Goal: Task Accomplishment & Management: Use online tool/utility

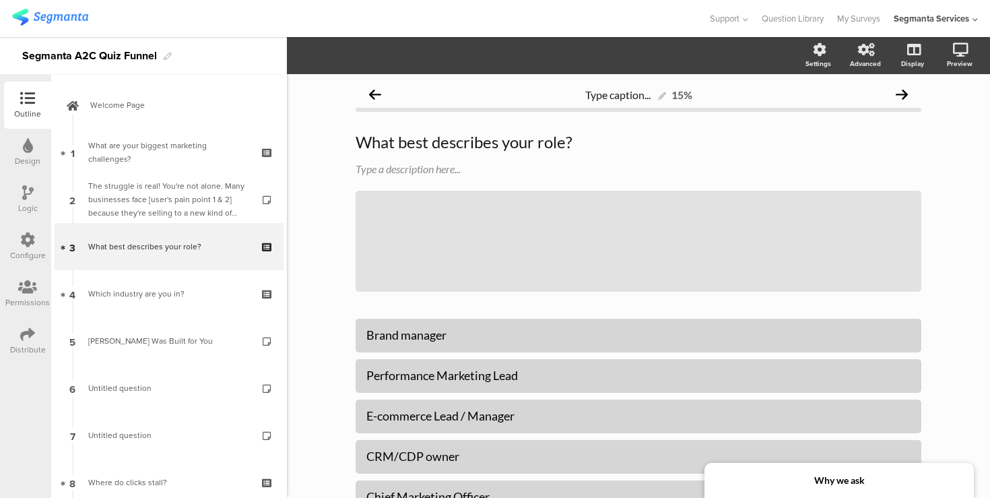
scroll to position [20, 0]
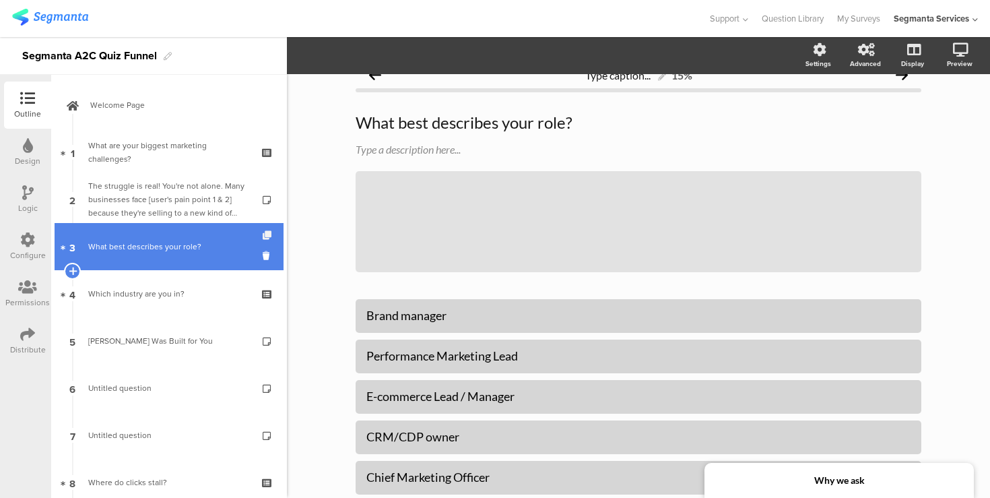
click at [269, 234] on icon at bounding box center [268, 235] width 11 height 9
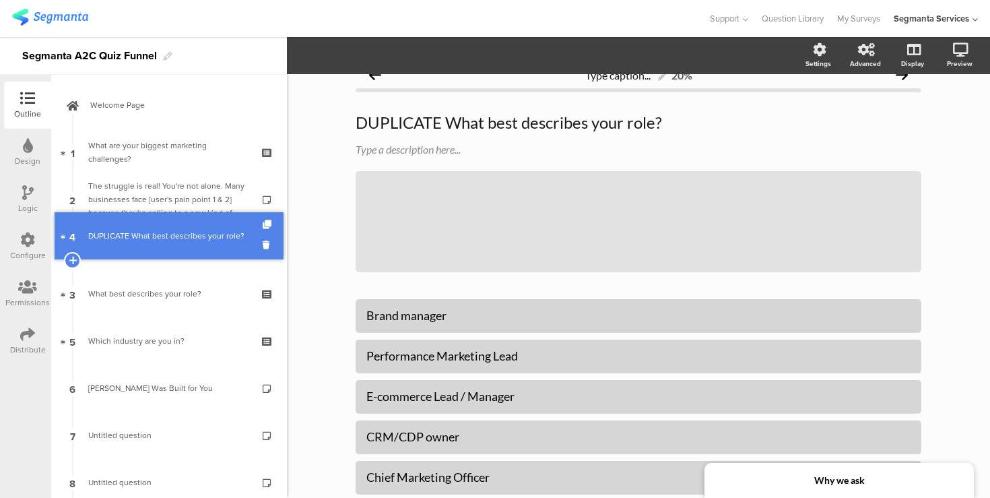
drag, startPoint x: 184, startPoint y: 292, endPoint x: 185, endPoint y: 234, distance: 57.9
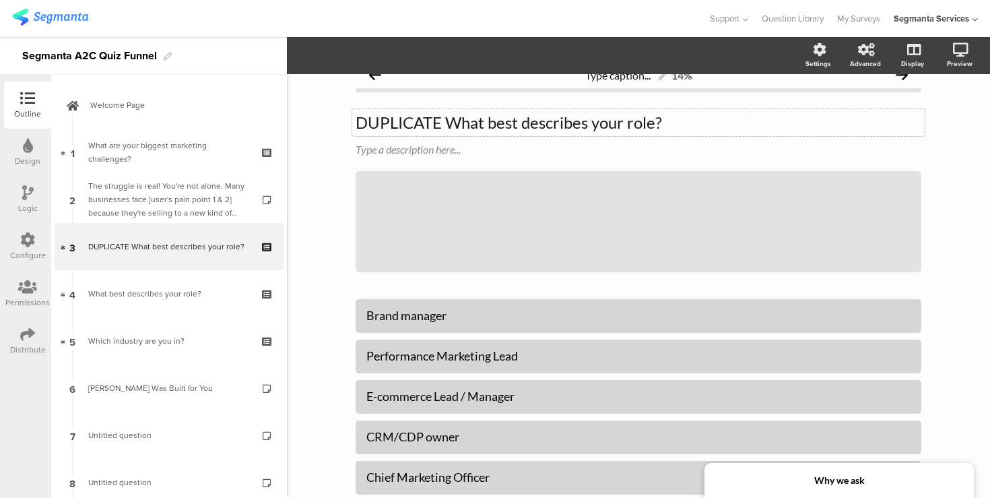
click at [431, 127] on div "DUPLICATE What best describes your role? DUPLICATE What best describes your rol…" at bounding box center [639, 192] width 566 height 187
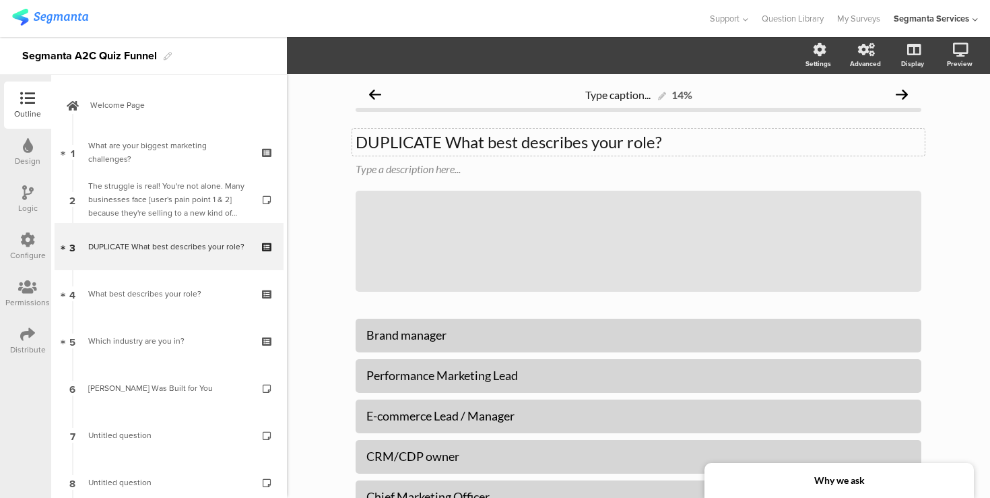
click at [431, 127] on div "DUPLICATE What best describes your role? DUPLICATE What best describes your rol…" at bounding box center [639, 212] width 566 height 187
click at [432, 143] on div "DUPLICATE What best describes your role? DUPLICATE What best describes your rol…" at bounding box center [638, 142] width 573 height 27
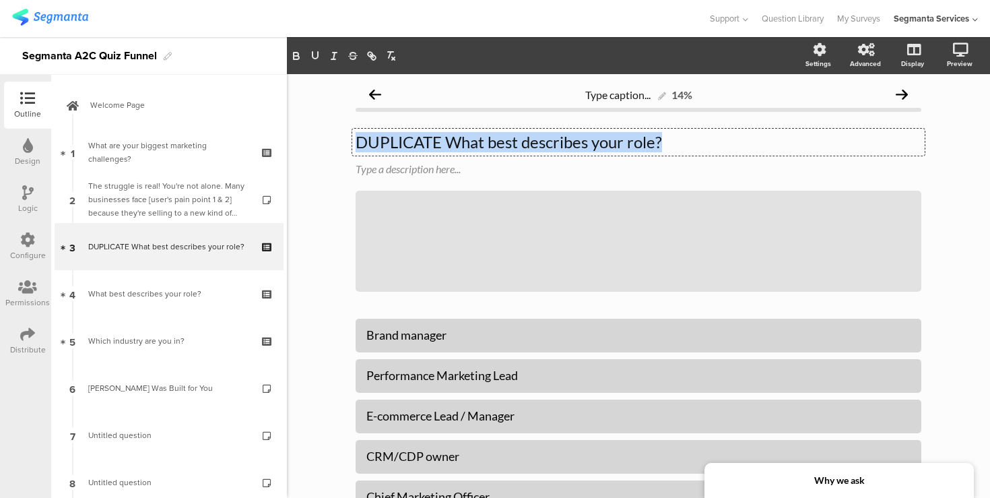
click at [432, 143] on p "DUPLICATE What best describes your role?" at bounding box center [639, 142] width 566 height 20
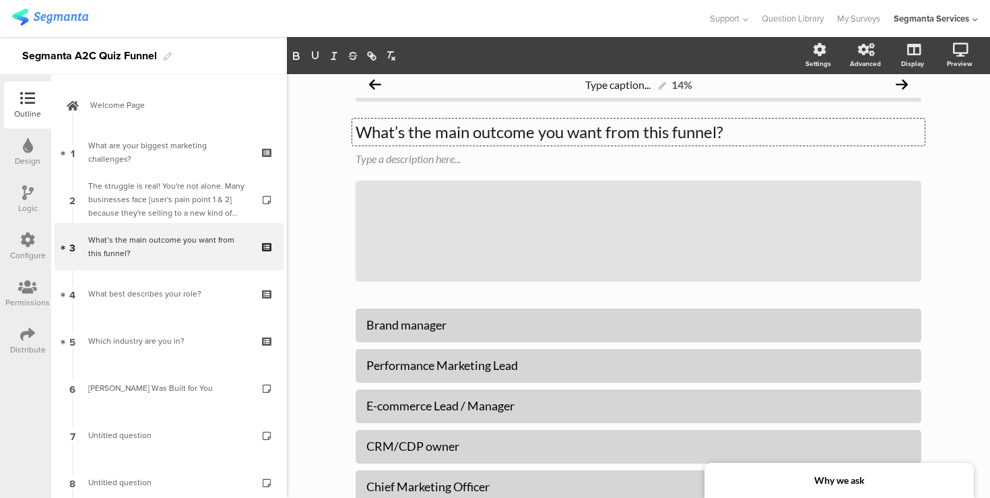
scroll to position [18, 0]
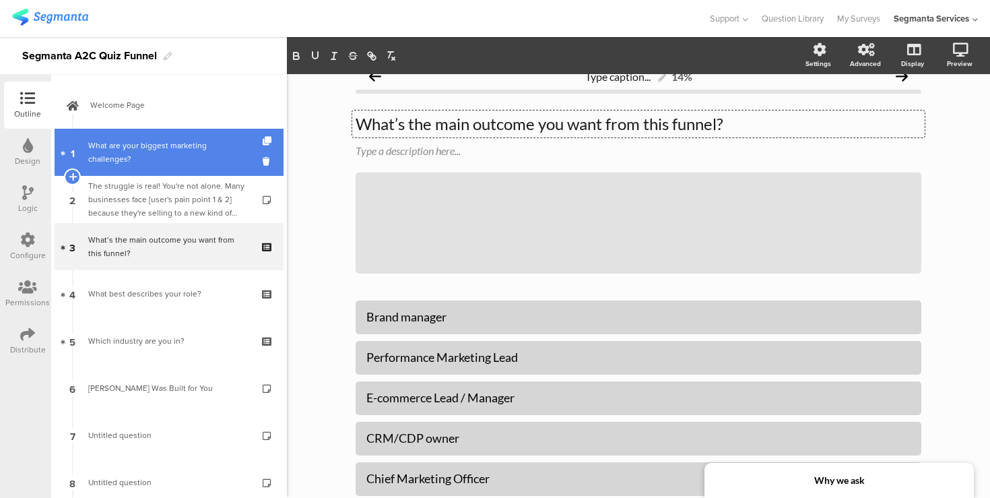
click at [199, 152] on div "What are your biggest marketing challenges?" at bounding box center [168, 152] width 161 height 27
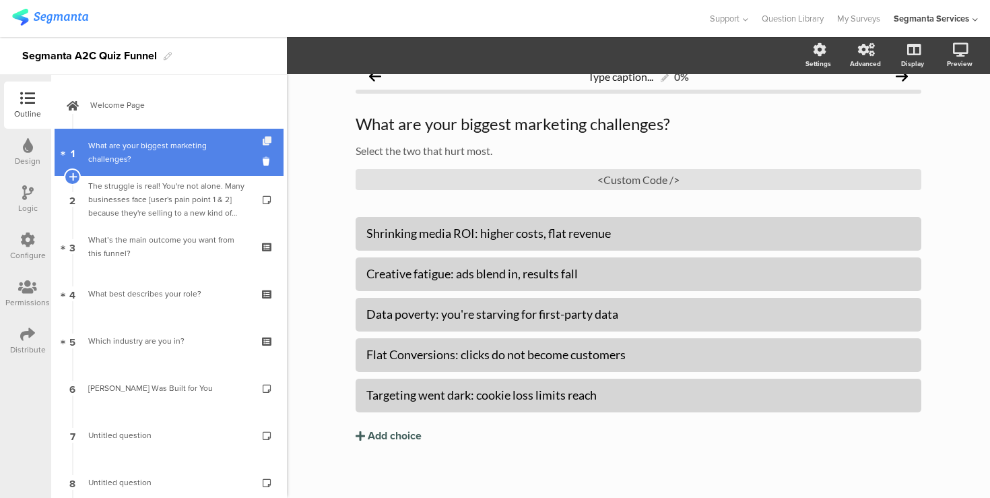
click at [266, 139] on icon at bounding box center [268, 141] width 11 height 9
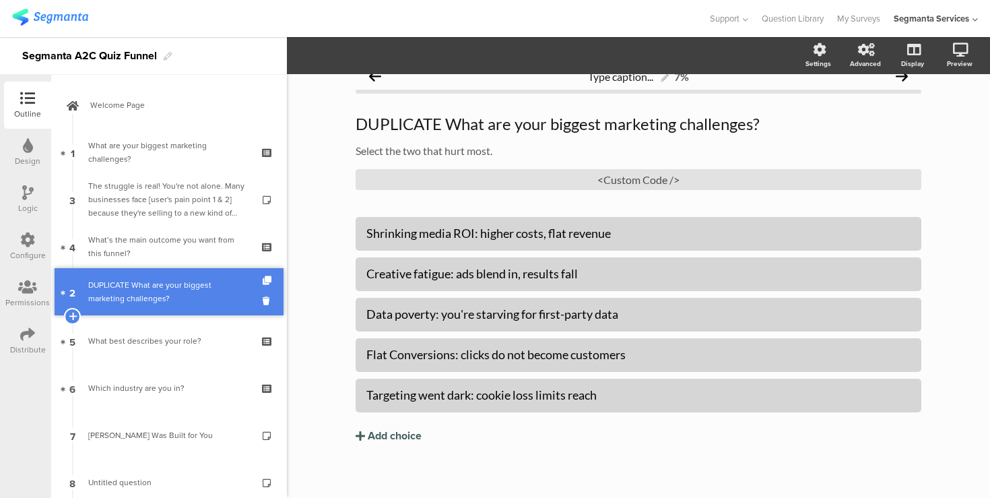
drag, startPoint x: 198, startPoint y: 195, endPoint x: 192, endPoint y: 287, distance: 92.5
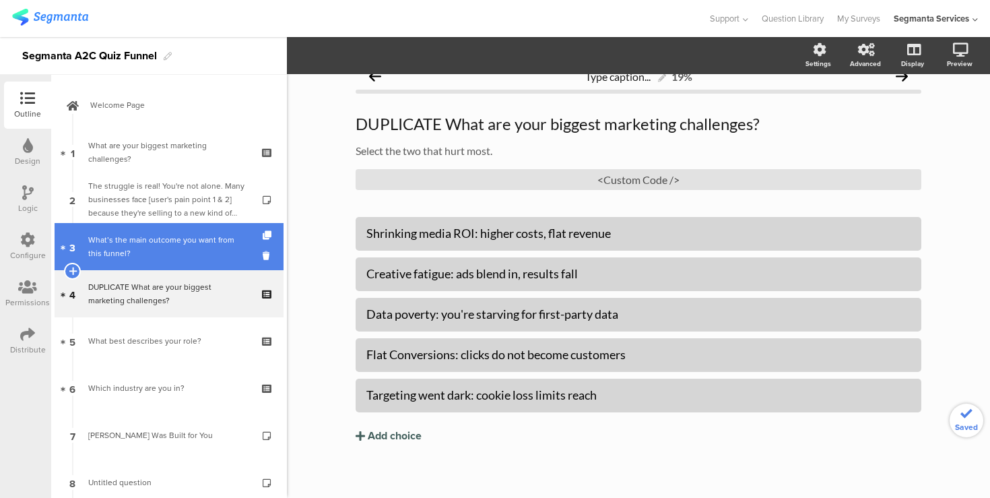
click at [187, 251] on div "What’s the main outcome you want from this funnel?" at bounding box center [168, 246] width 161 height 27
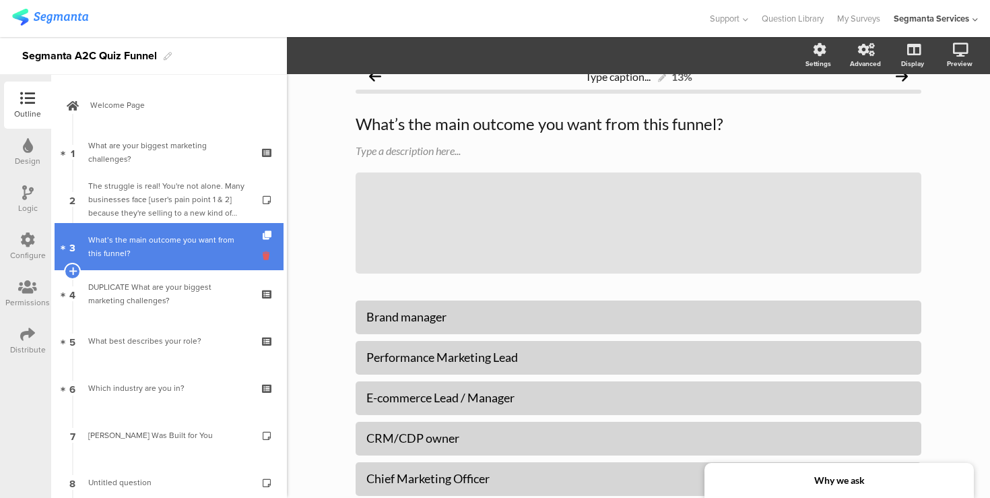
click at [266, 253] on icon at bounding box center [268, 255] width 11 height 13
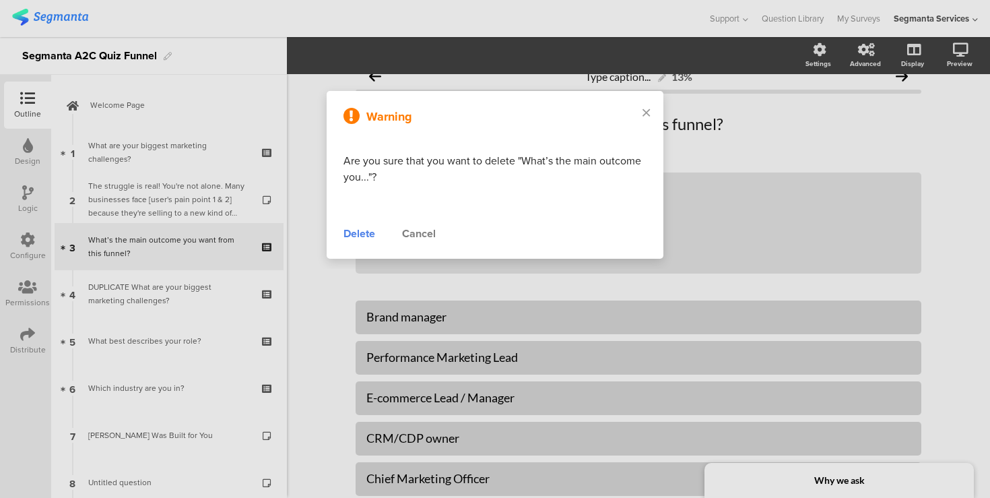
click at [364, 234] on div "Delete" at bounding box center [360, 234] width 32 height 16
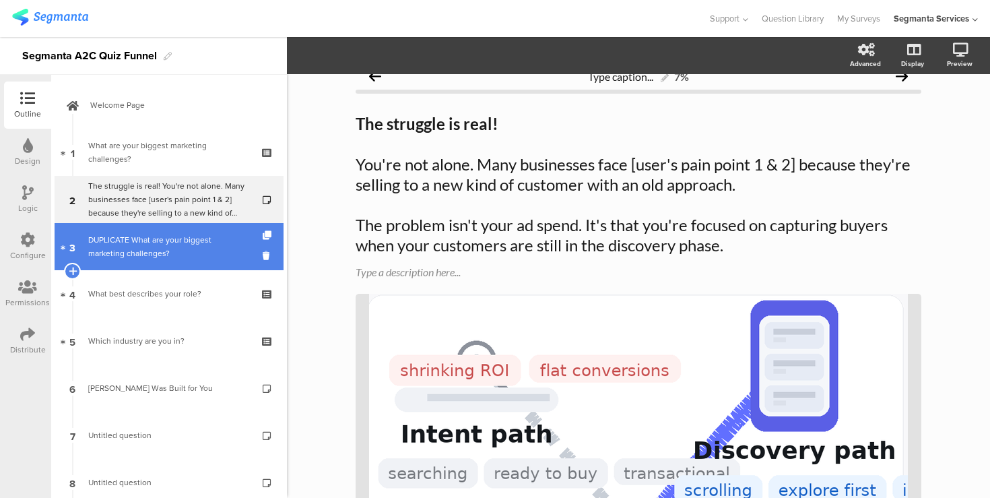
click at [203, 249] on div "DUPLICATE What are your biggest marketing challenges?" at bounding box center [168, 246] width 161 height 27
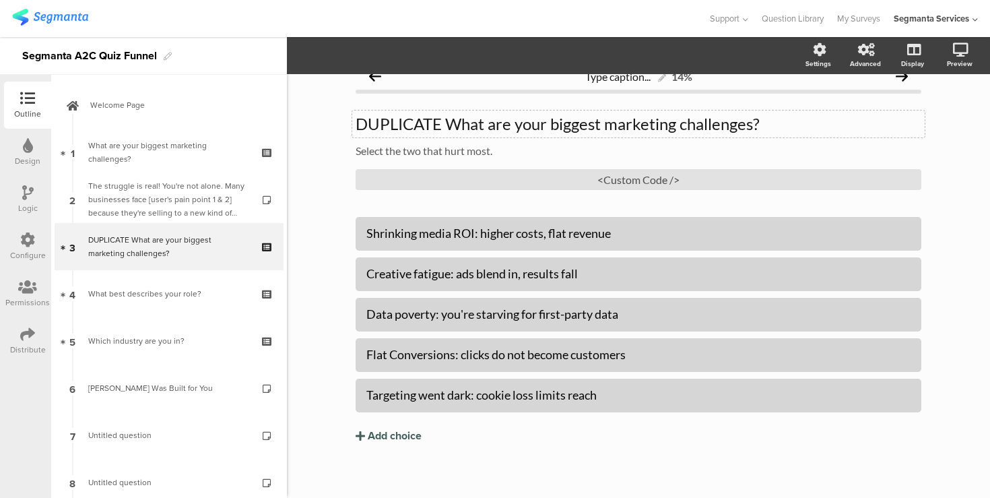
click at [384, 125] on div "DUPLICATE What are your biggest marketing challenges? DUPLICATE What are your b…" at bounding box center [639, 151] width 566 height 103
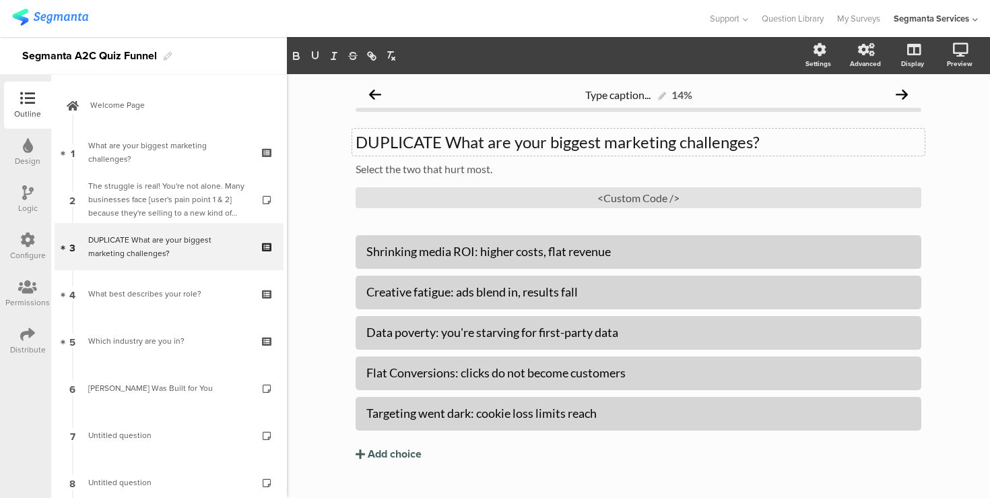
click at [384, 125] on div "DUPLICATE What are your biggest marketing challenges? DUPLICATE What are your b…" at bounding box center [639, 170] width 566 height 103
click at [378, 137] on div "DUPLICATE What are your biggest marketing challenges? DUPLICATE What are your b…" at bounding box center [638, 142] width 573 height 27
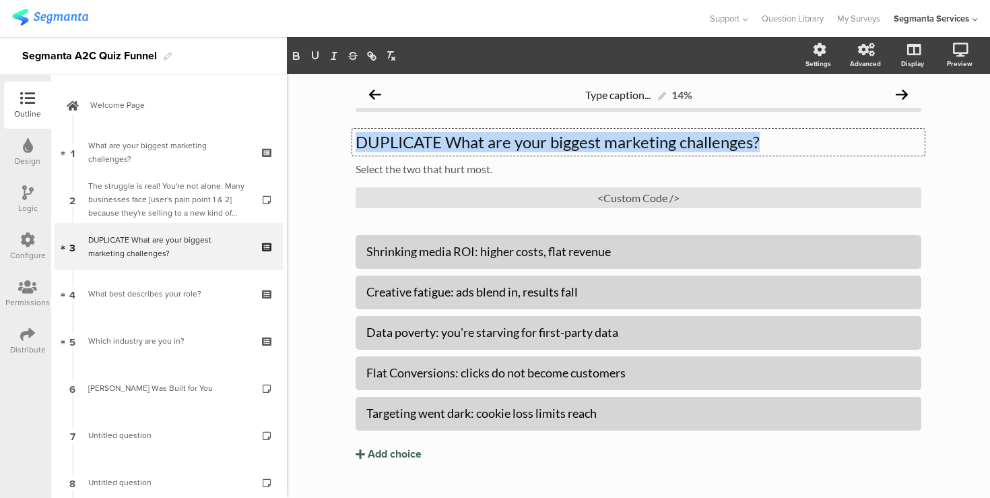
click at [378, 137] on p "DUPLICATE What are your biggest marketing challenges?" at bounding box center [639, 142] width 566 height 20
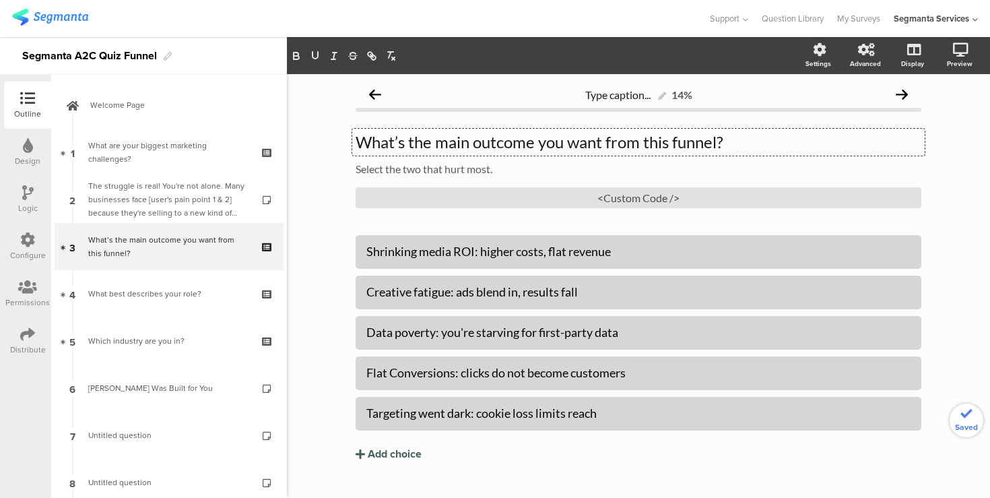
click at [329, 234] on div "Type caption... 14% What’s the main outcome you want from this funnel? What’s t…" at bounding box center [638, 299] width 703 height 451
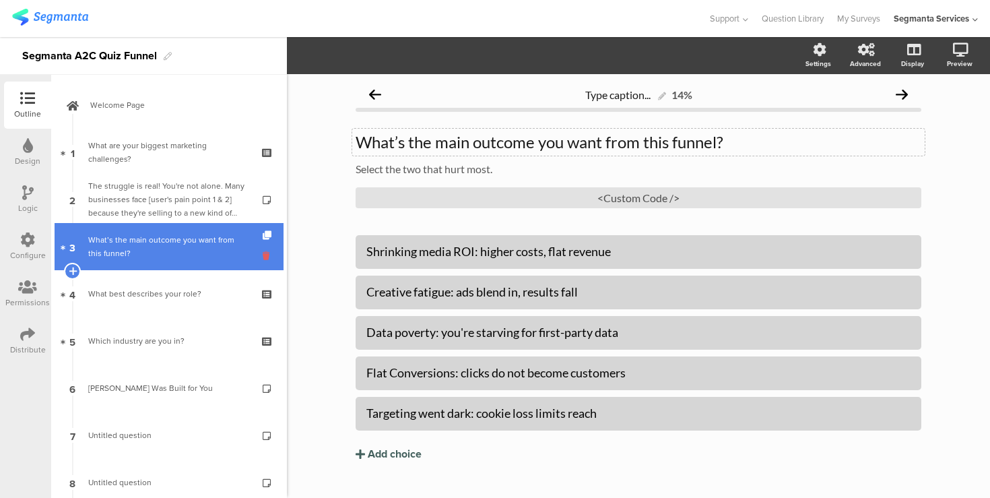
click at [265, 257] on icon at bounding box center [268, 255] width 11 height 13
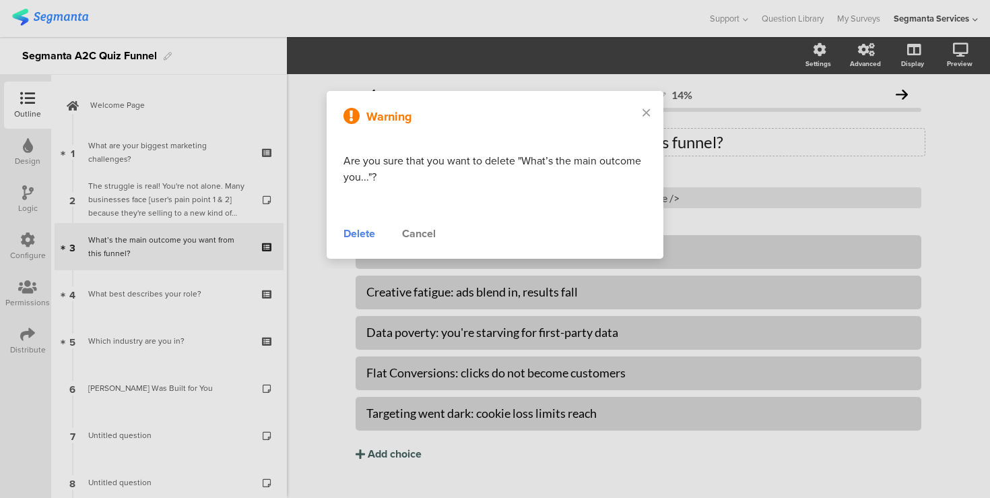
click at [352, 234] on div "Delete" at bounding box center [360, 234] width 32 height 16
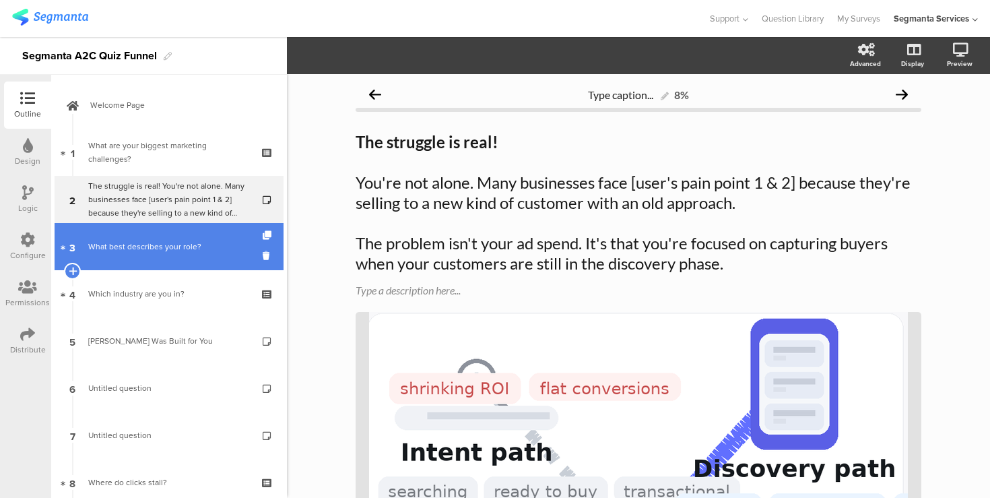
click at [212, 251] on div "What best describes your role?" at bounding box center [168, 246] width 161 height 13
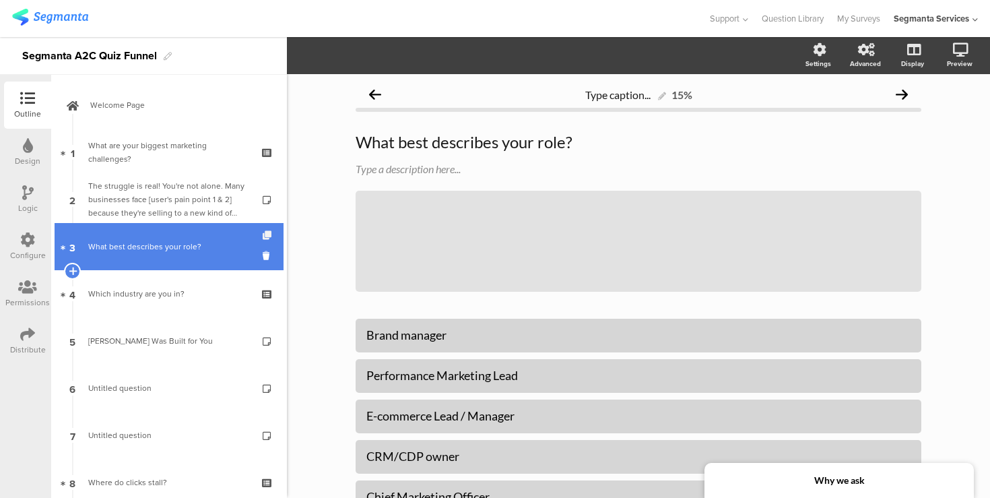
click at [268, 234] on icon at bounding box center [268, 235] width 11 height 9
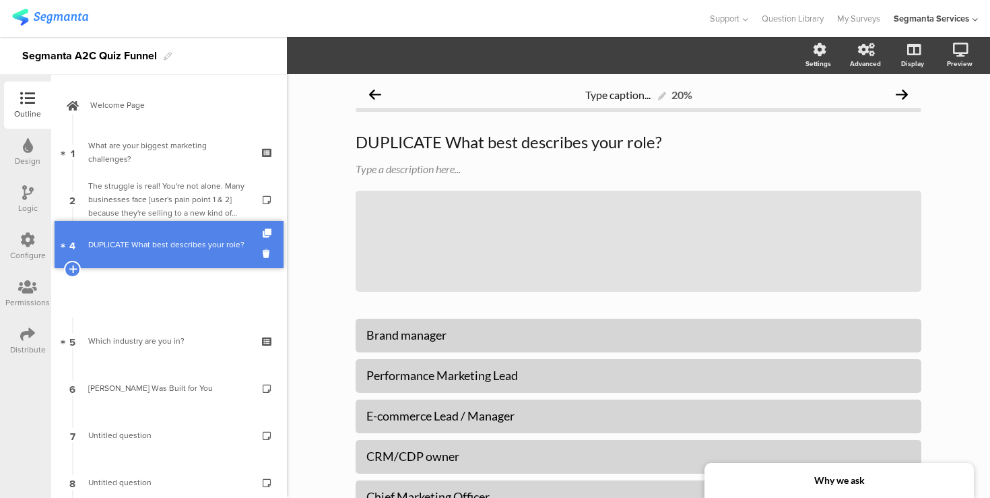
drag, startPoint x: 195, startPoint y: 296, endPoint x: 195, endPoint y: 247, distance: 49.2
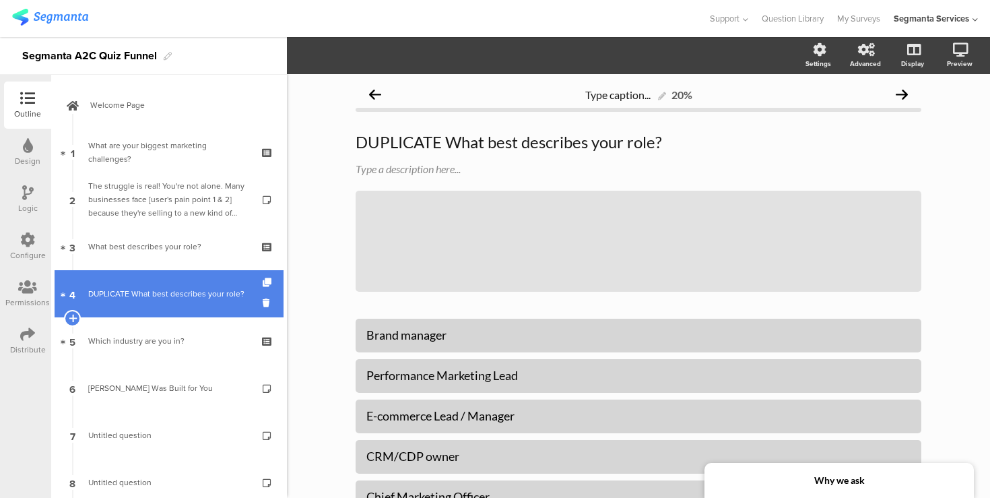
click at [203, 293] on div "DUPLICATE What best describes your role?" at bounding box center [168, 293] width 161 height 13
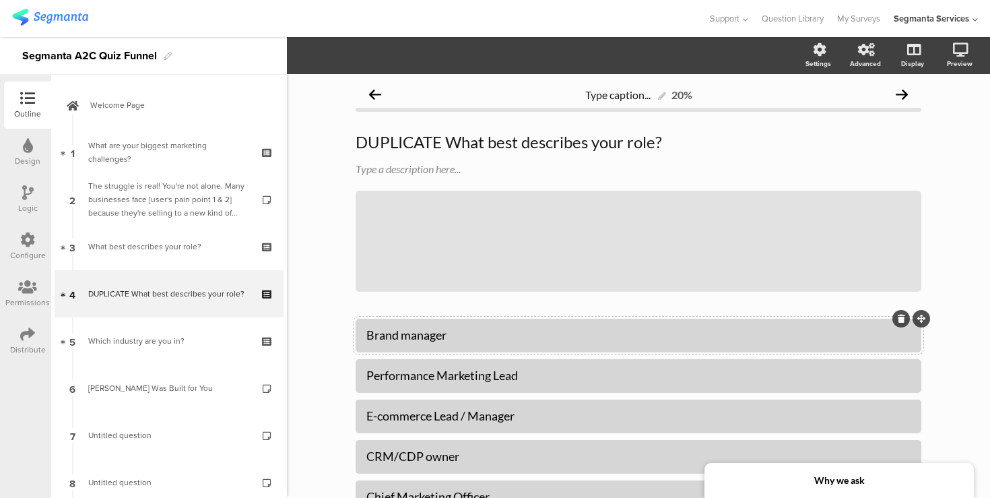
click at [369, 337] on div "Brand manager" at bounding box center [638, 334] width 544 height 15
paste div
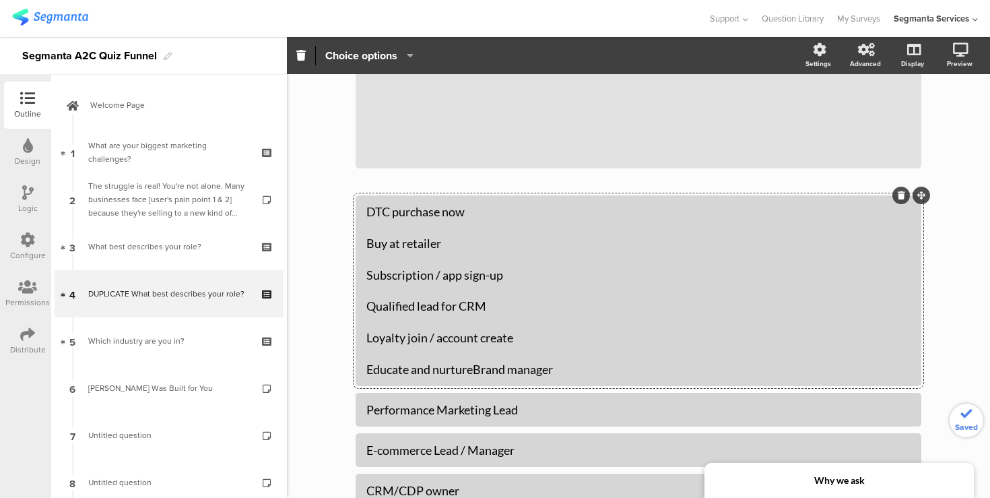
scroll to position [141, 0]
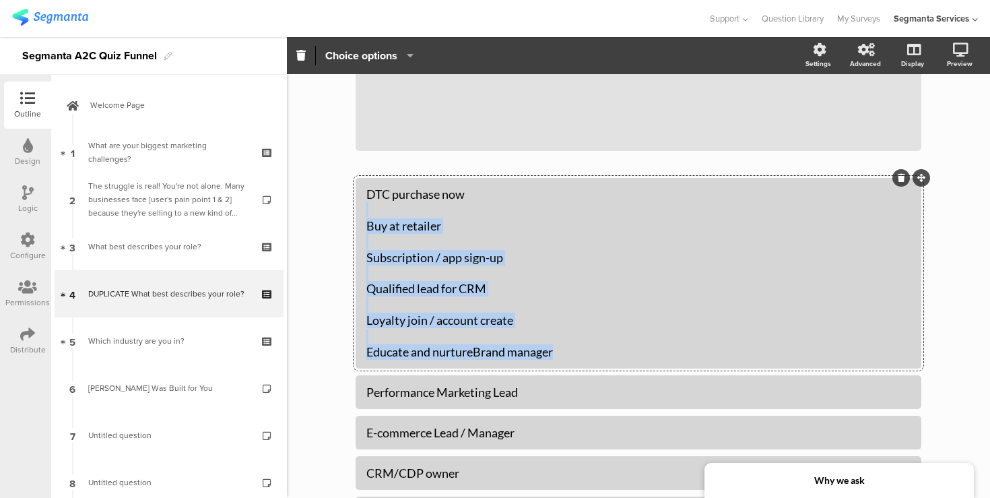
drag, startPoint x: 569, startPoint y: 355, endPoint x: 351, endPoint y: 214, distance: 259.1
click at [351, 214] on div "Type caption... 20% DUPLICATE What best describes your role? DUPLICATE What bes…" at bounding box center [638, 339] width 593 height 813
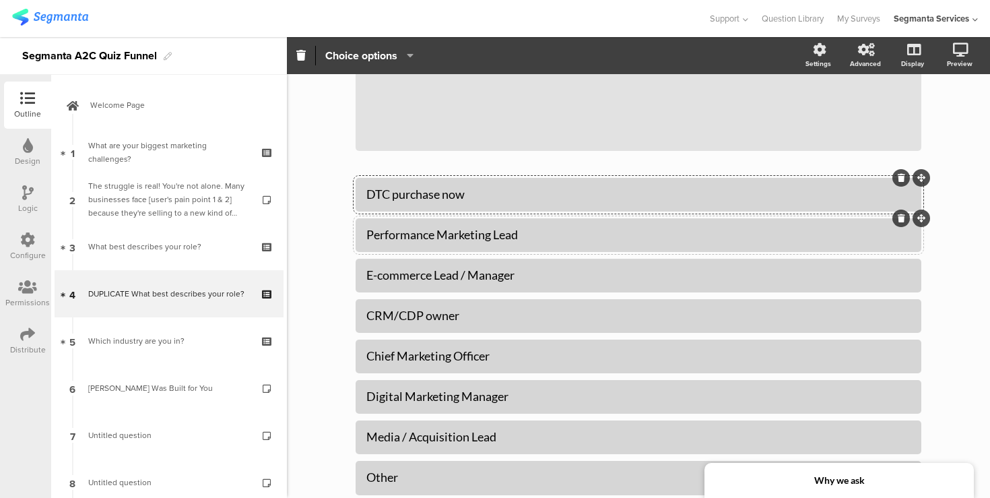
click at [386, 250] on div "Performance Marketing Lead" at bounding box center [639, 235] width 566 height 34
click at [386, 250] on div at bounding box center [639, 235] width 566 height 34
click at [389, 235] on div "Performance Marketing Lead" at bounding box center [638, 234] width 544 height 15
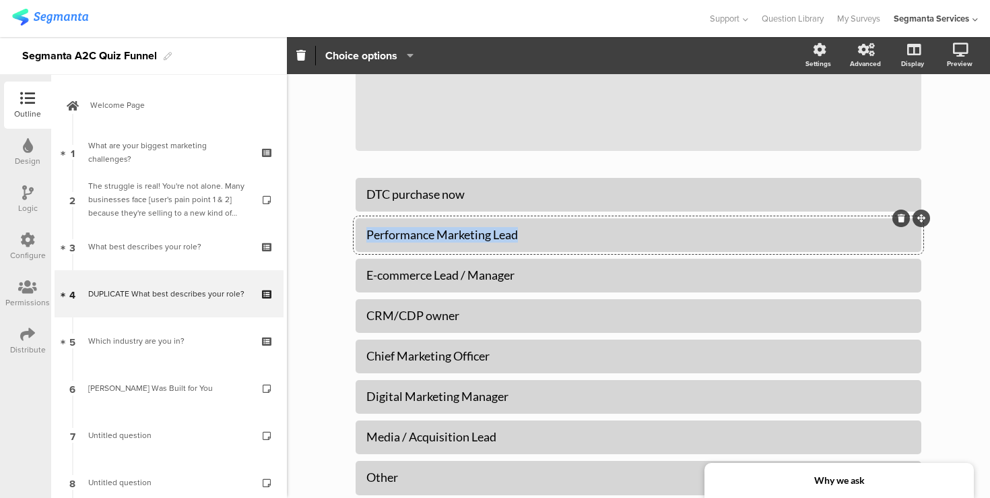
click at [389, 235] on div "Performance Marketing Lead" at bounding box center [638, 234] width 544 height 15
paste div
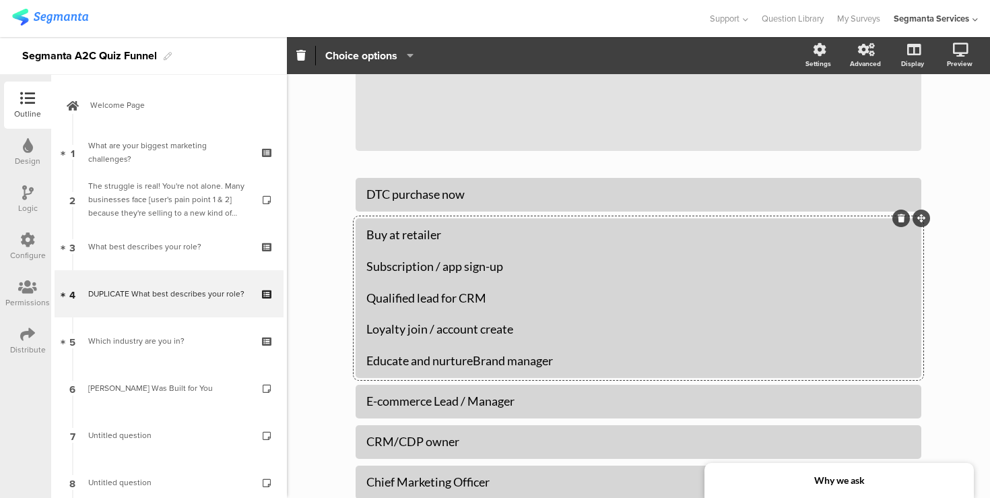
drag, startPoint x: 561, startPoint y: 379, endPoint x: 326, endPoint y: 265, distance: 261.2
click at [326, 265] on div "Type caption... 20% DUPLICATE What best describes your role? DUPLICATE What bes…" at bounding box center [638, 324] width 703 height 782
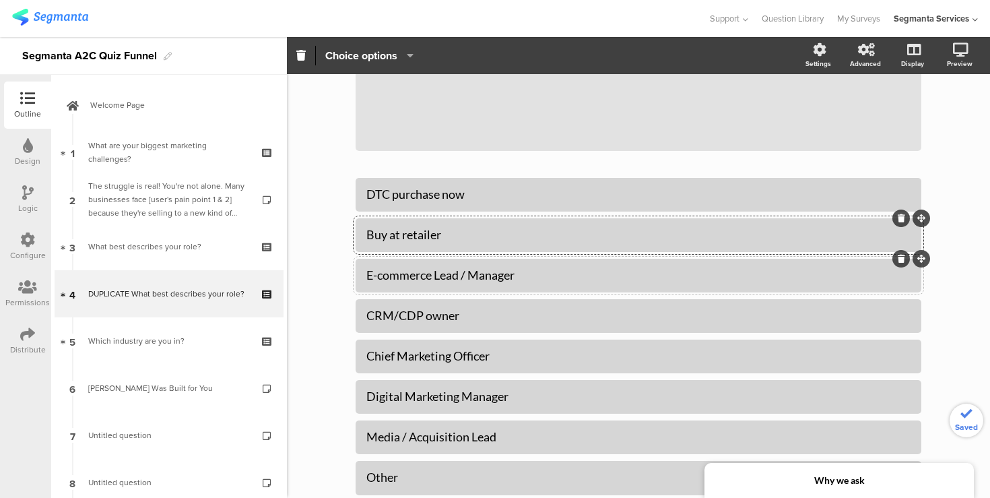
click at [377, 308] on div "DTC purchase now Buy at retailer E-commerce Lead / Manager CRM/CDP owner" at bounding box center [639, 336] width 566 height 317
click at [374, 300] on div at bounding box center [639, 316] width 566 height 34
click at [374, 272] on div "E-commerce Lead / Manager" at bounding box center [638, 274] width 544 height 15
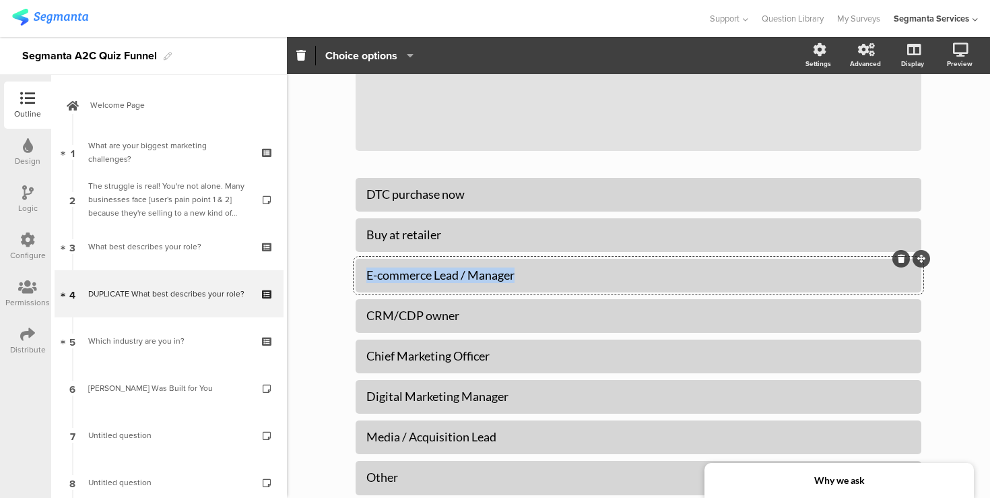
click at [374, 272] on div "E-commerce Lead / Manager" at bounding box center [638, 274] width 544 height 15
paste div
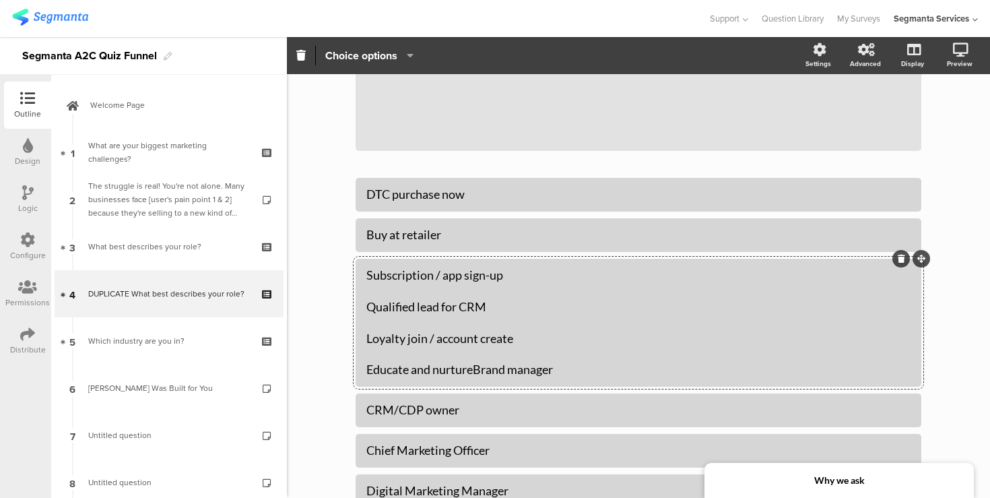
drag, startPoint x: 559, startPoint y: 388, endPoint x: 335, endPoint y: 320, distance: 233.8
click at [335, 320] on div "Type caption... 20% DUPLICATE What best describes your role? DUPLICATE What bes…" at bounding box center [638, 308] width 703 height 750
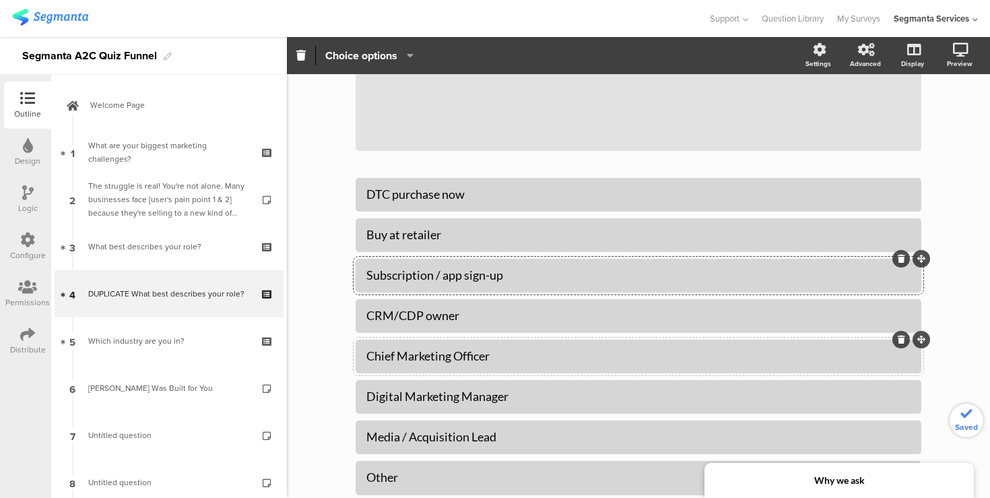
click at [434, 361] on div "DTC purchase now Buy at retailer Subscription / app sign-up CRM/CDP owner" at bounding box center [639, 336] width 566 height 317
click at [434, 361] on div "Chief Marketing Officer" at bounding box center [638, 355] width 544 height 15
click at [422, 315] on div "CRM/CDP owner" at bounding box center [638, 315] width 544 height 15
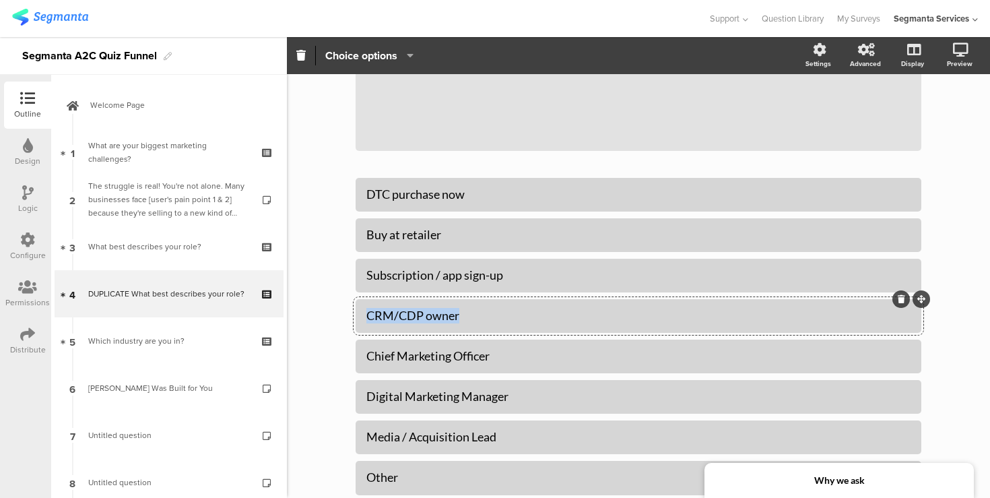
click at [422, 315] on div "CRM/CDP owner" at bounding box center [638, 315] width 544 height 15
paste div
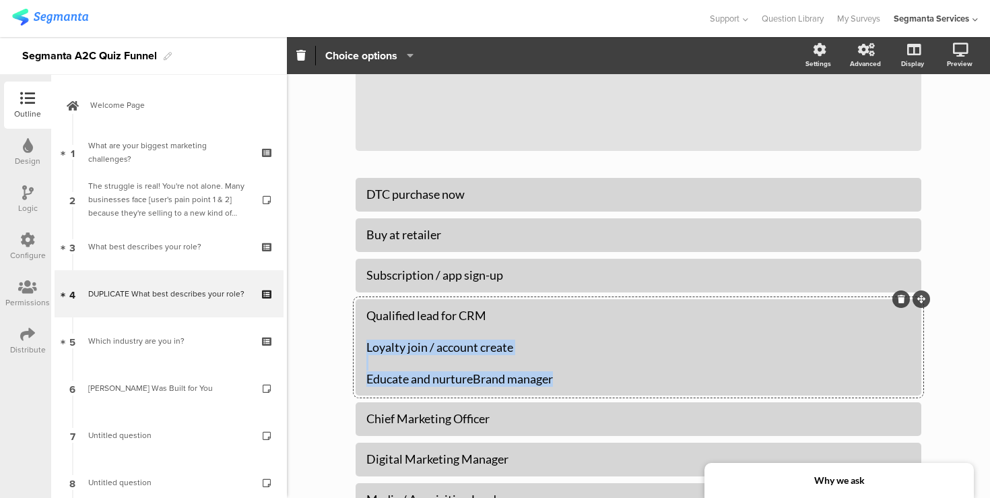
drag, startPoint x: 562, startPoint y: 378, endPoint x: 354, endPoint y: 340, distance: 211.5
click at [354, 340] on div "Type caption... 20% DUPLICATE What best describes your role? DUPLICATE What bes…" at bounding box center [638, 292] width 593 height 719
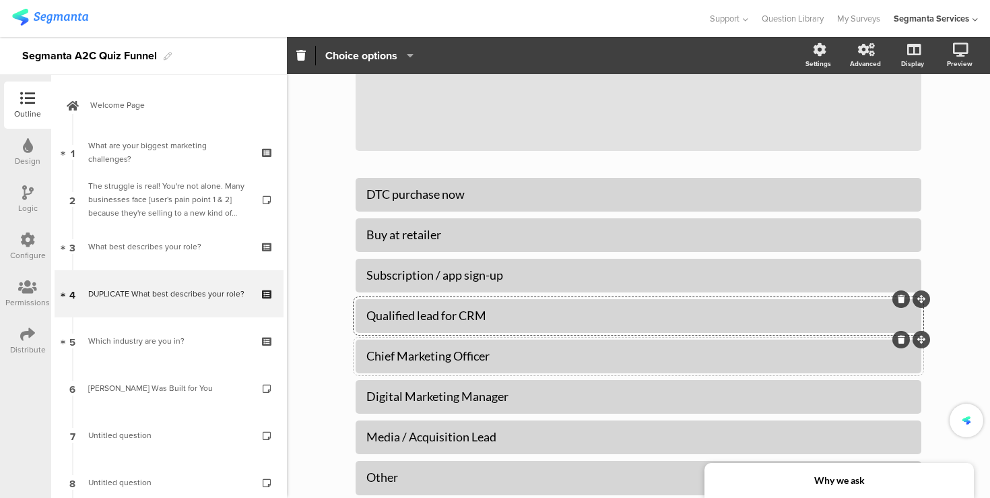
click at [403, 384] on div "DTC purchase now Buy at retailer Subscription / app sign-up" at bounding box center [639, 336] width 566 height 317
click at [403, 384] on div at bounding box center [639, 397] width 566 height 34
click at [400, 354] on div "Chief Marketing Officer" at bounding box center [638, 355] width 544 height 15
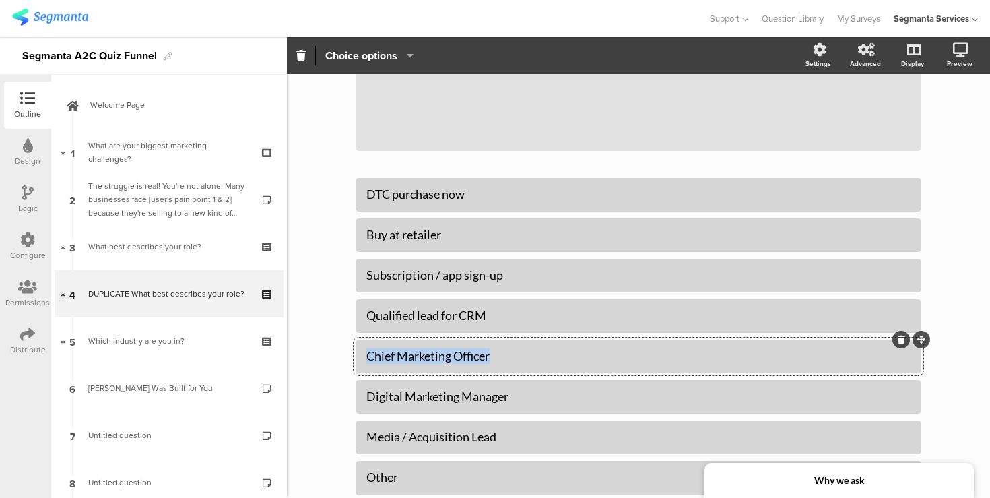
click at [400, 354] on div "Chief Marketing Officer" at bounding box center [638, 355] width 544 height 15
paste div
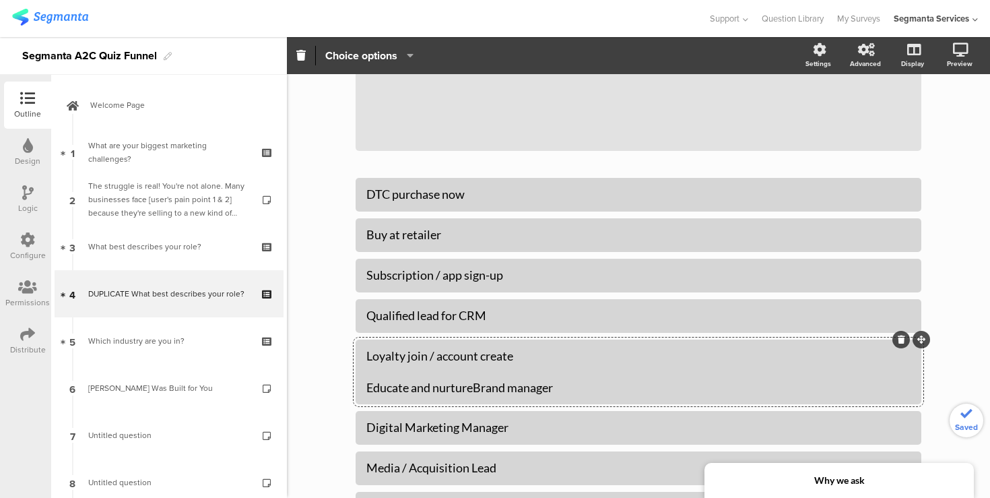
click at [538, 386] on div "Loyalty join / account create Educate and nurtureBrand manager" at bounding box center [638, 371] width 544 height 47
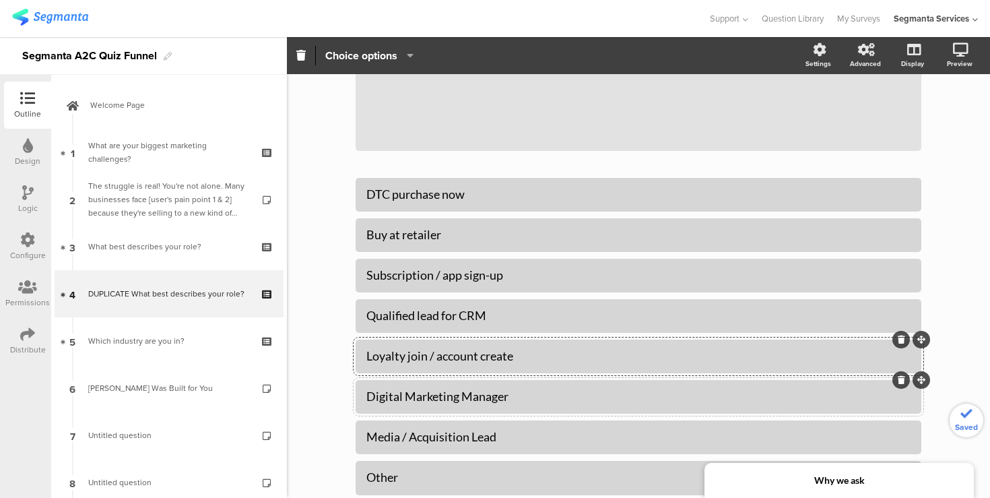
click at [472, 426] on div "DTC purchase now Buy at retailer Subscription / app sign-up" at bounding box center [639, 336] width 566 height 317
click at [460, 401] on div "Digital Marketing Manager" at bounding box center [638, 396] width 544 height 15
paste div
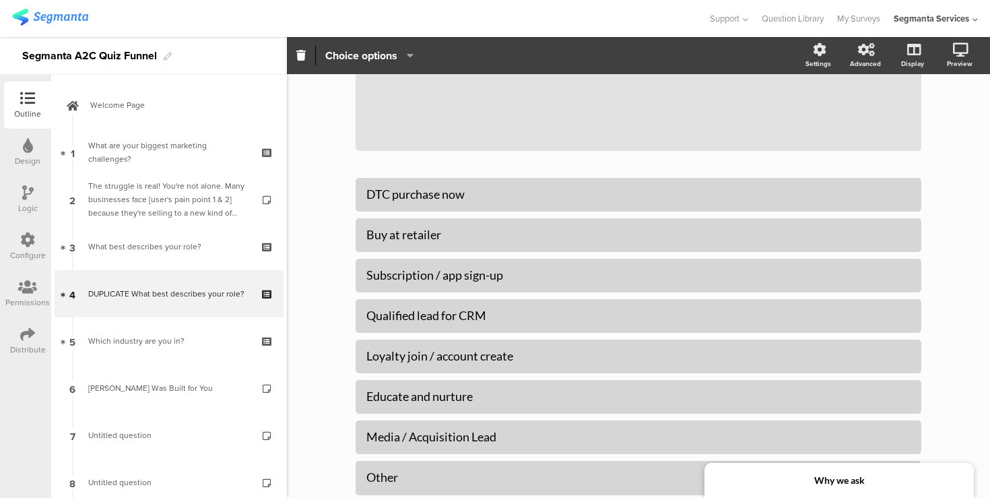
click at [331, 406] on div "Type caption... 20% DUPLICATE What best describes your role? DUPLICATE What bes…" at bounding box center [638, 261] width 703 height 656
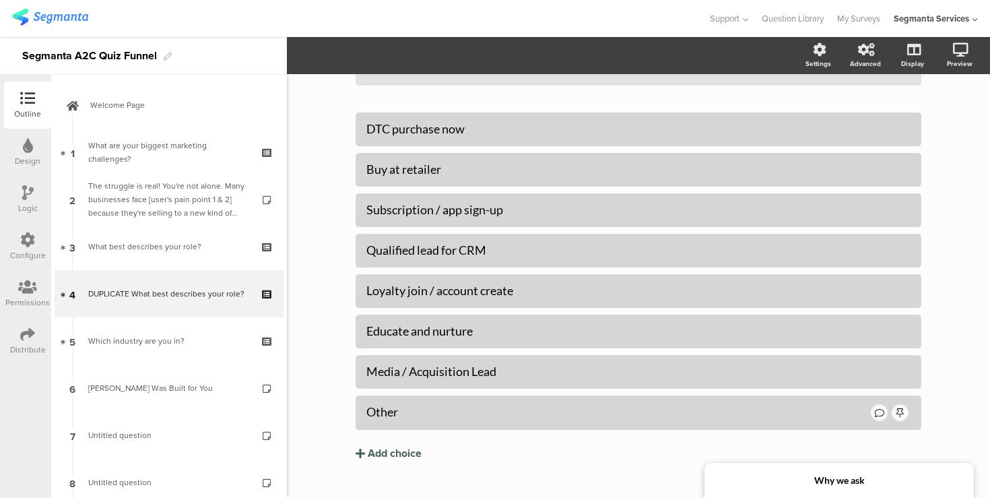
scroll to position [232, 0]
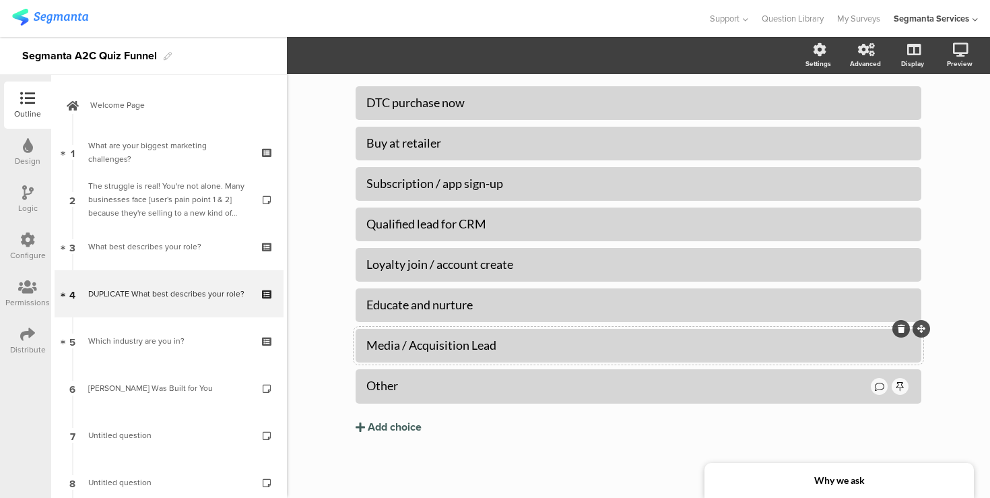
click at [905, 328] on div at bounding box center [902, 329] width 18 height 18
click at [901, 327] on icon at bounding box center [901, 329] width 7 height 8
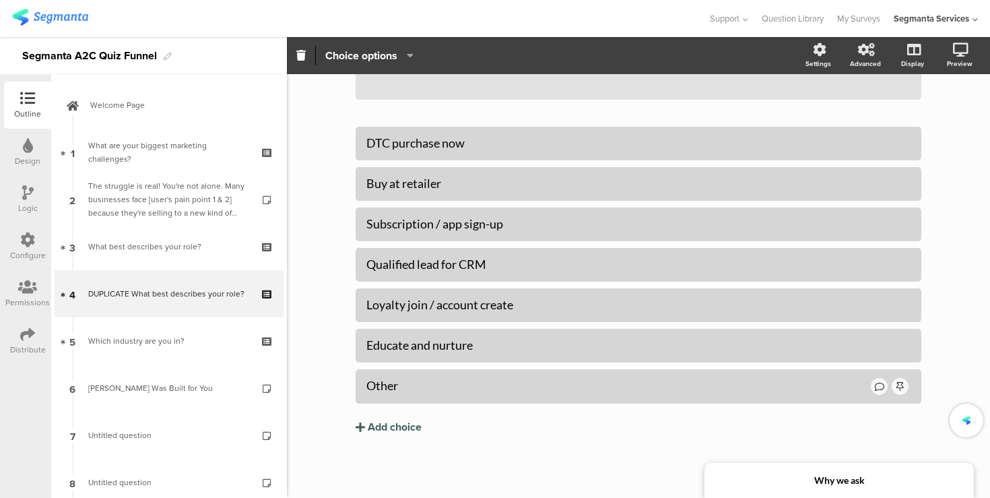
scroll to position [192, 0]
click at [903, 369] on icon at bounding box center [901, 369] width 7 height 8
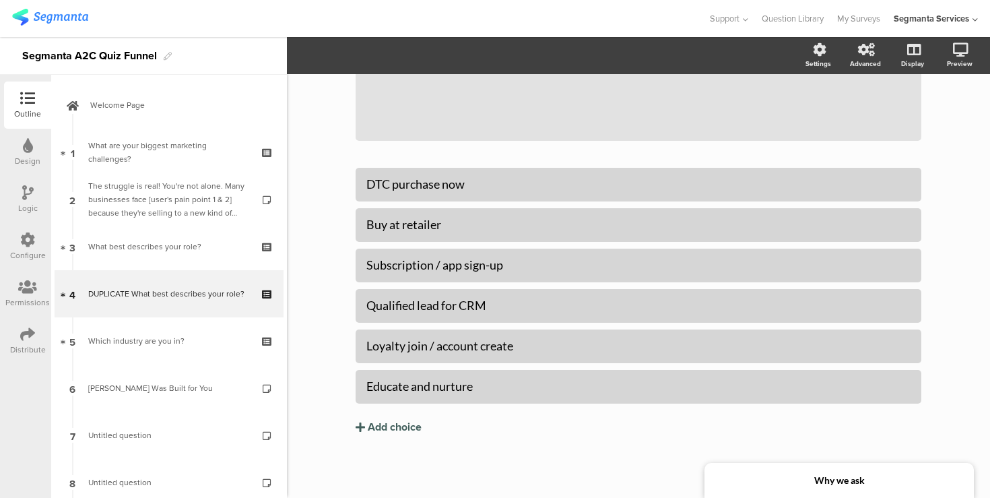
scroll to position [0, 0]
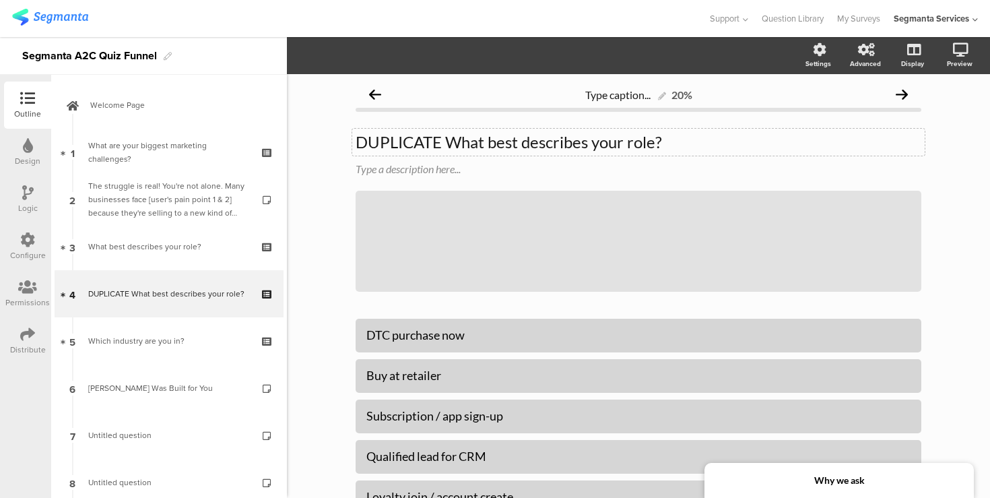
click at [373, 141] on div "DUPLICATE What best describes your role? DUPLICATE What best describes your rol…" at bounding box center [638, 142] width 573 height 27
click at [373, 141] on p "DUPLICATE What best describes your role?" at bounding box center [639, 142] width 566 height 20
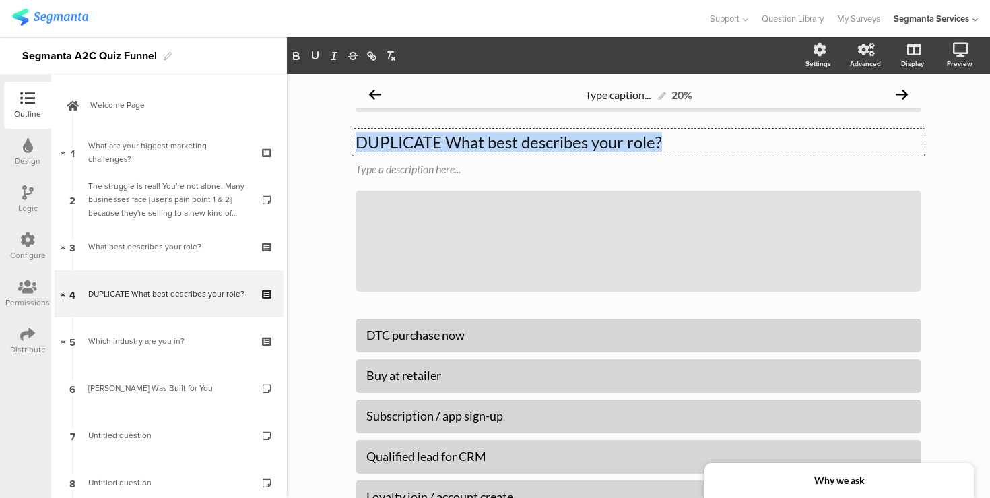
click at [373, 141] on p "DUPLICATE What best describes your role?" at bounding box center [639, 142] width 566 height 20
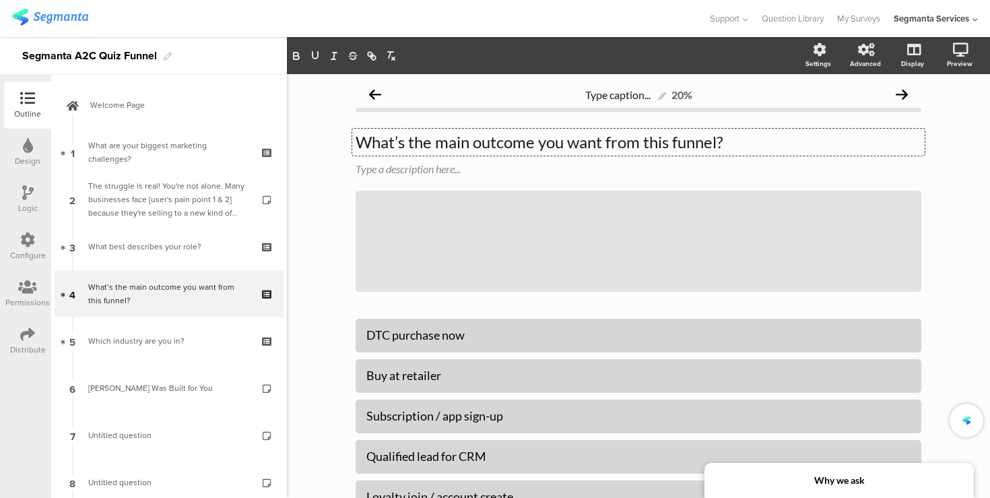
click at [287, 213] on div "Type caption... 20% What’s the main outcome you want from this funnel? What’s t…" at bounding box center [638, 361] width 703 height 575
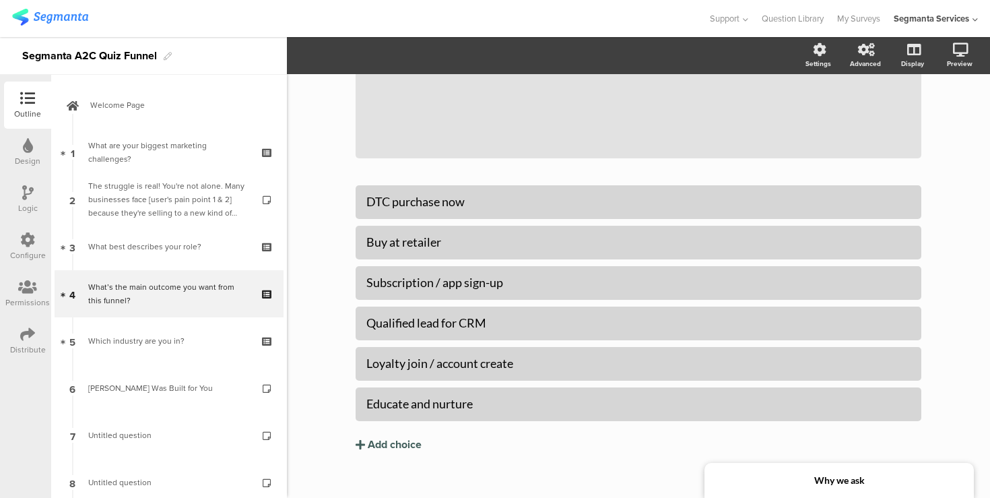
scroll to position [135, 0]
click at [313, 141] on div "Type caption... 20% What’s the main outcome you want from this funnel? What’s t…" at bounding box center [638, 226] width 703 height 575
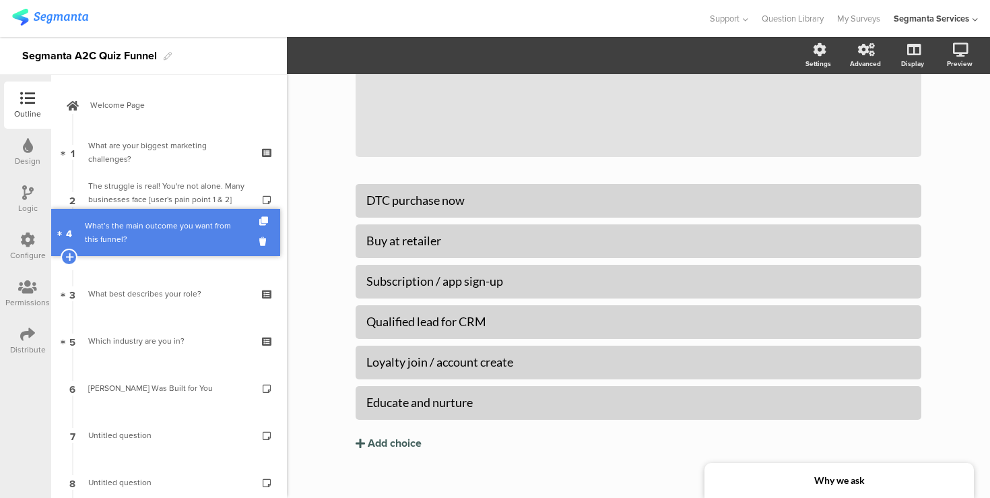
drag, startPoint x: 191, startPoint y: 285, endPoint x: 197, endPoint y: 224, distance: 61.6
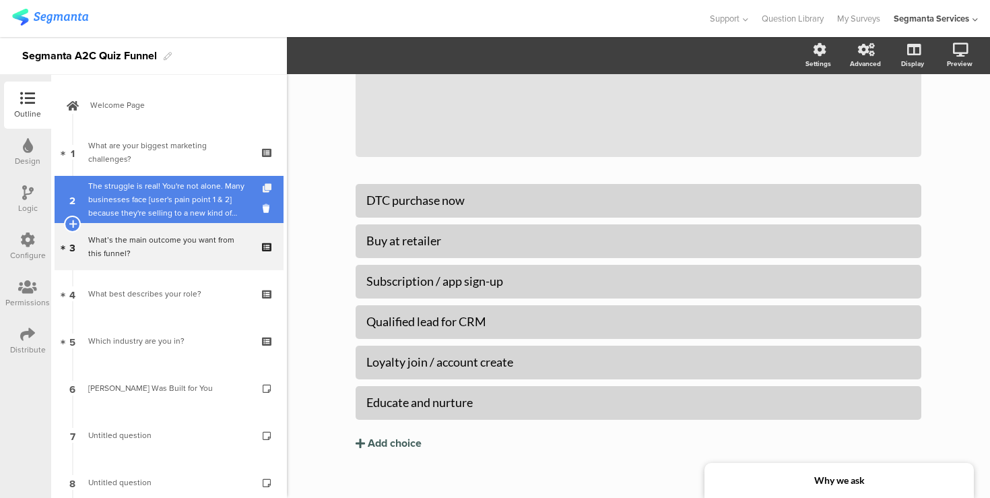
click at [267, 188] on icon at bounding box center [268, 188] width 11 height 9
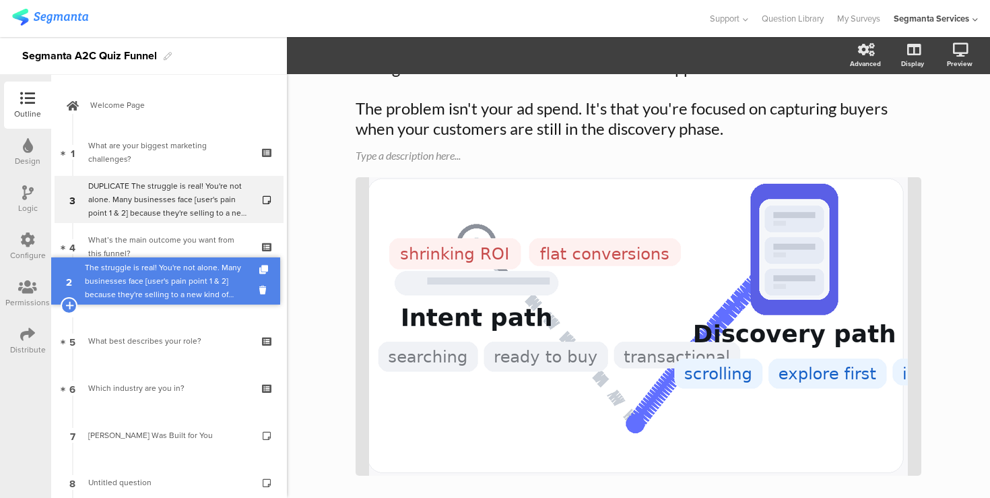
drag, startPoint x: 220, startPoint y: 196, endPoint x: 218, endPoint y: 278, distance: 82.2
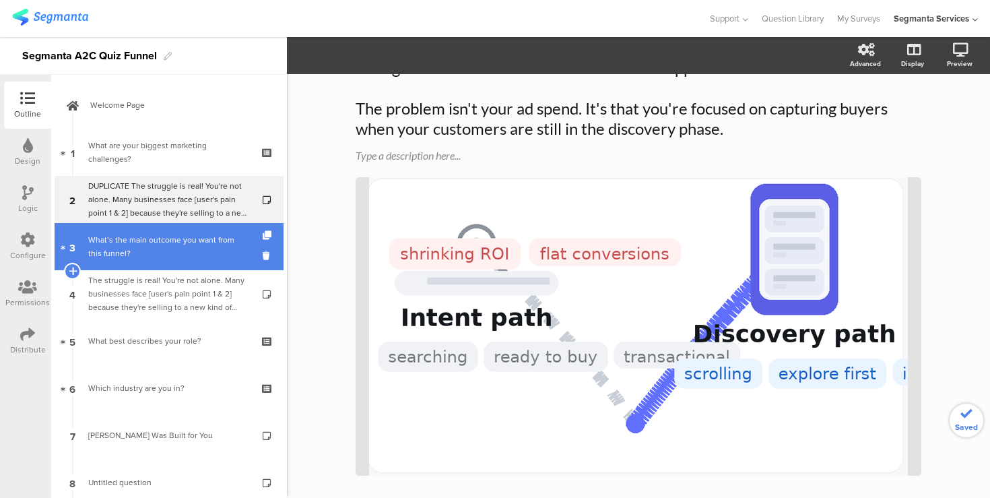
click at [216, 246] on div "What’s the main outcome you want from this funnel?" at bounding box center [168, 246] width 161 height 27
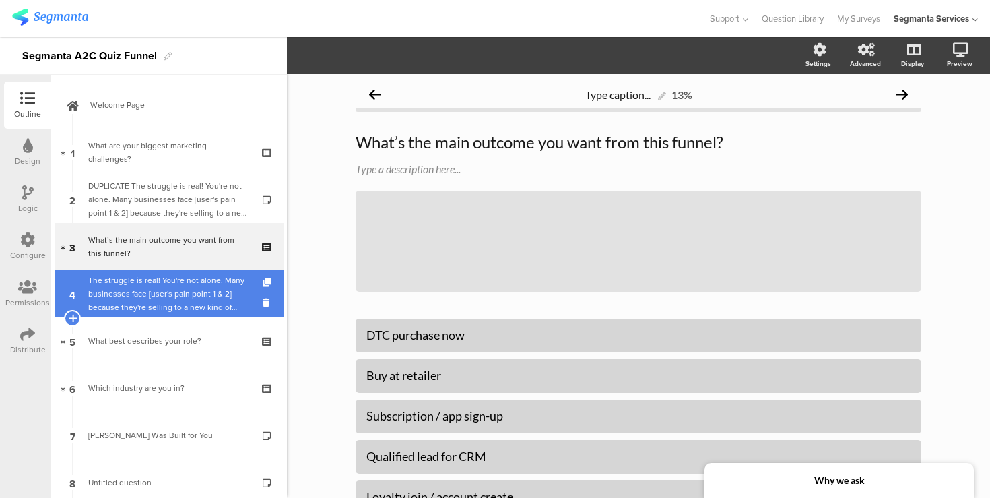
click at [193, 286] on div "The struggle is real! You're not alone. Many businesses face [user's pain point…" at bounding box center [168, 293] width 161 height 40
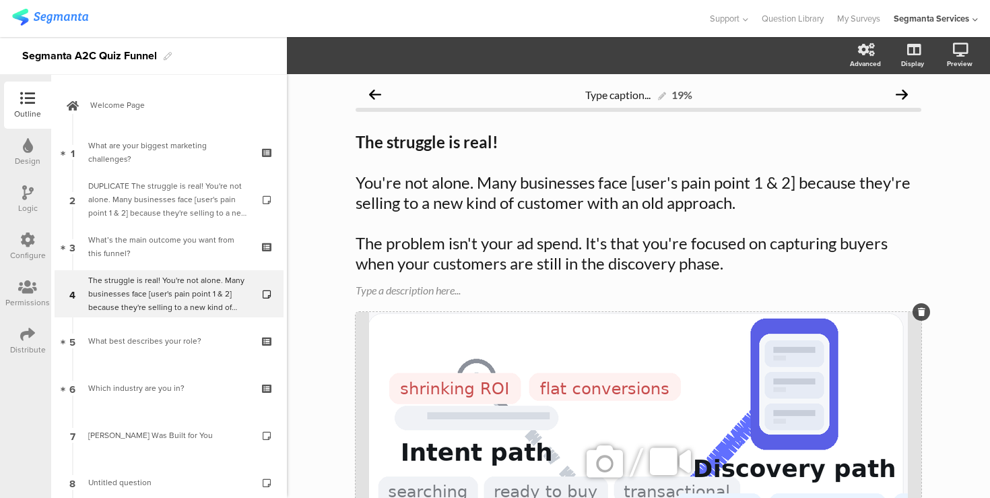
click at [923, 308] on icon at bounding box center [921, 312] width 7 height 8
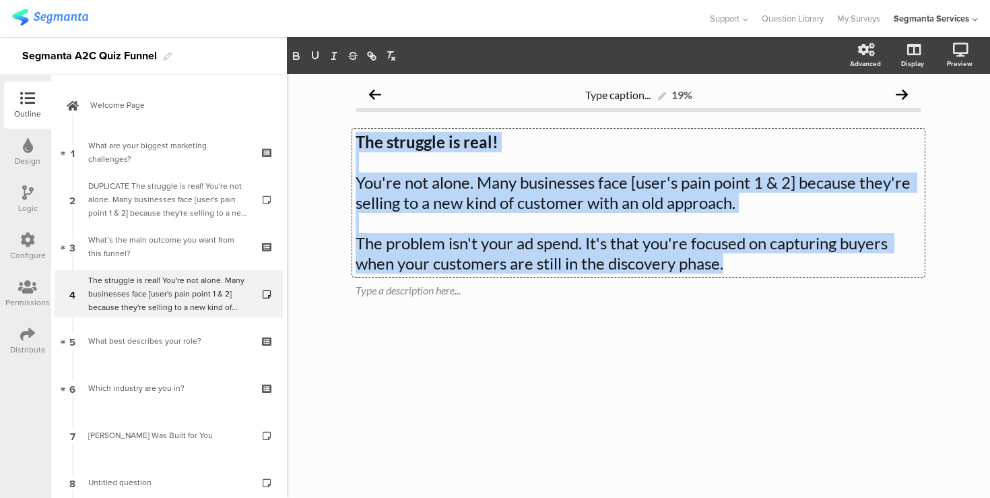
drag, startPoint x: 359, startPoint y: 140, endPoint x: 810, endPoint y: 267, distance: 468.7
click at [810, 267] on div "The struggle is real! You're not alone. Many businesses face [user's pain point…" at bounding box center [638, 203] width 573 height 148
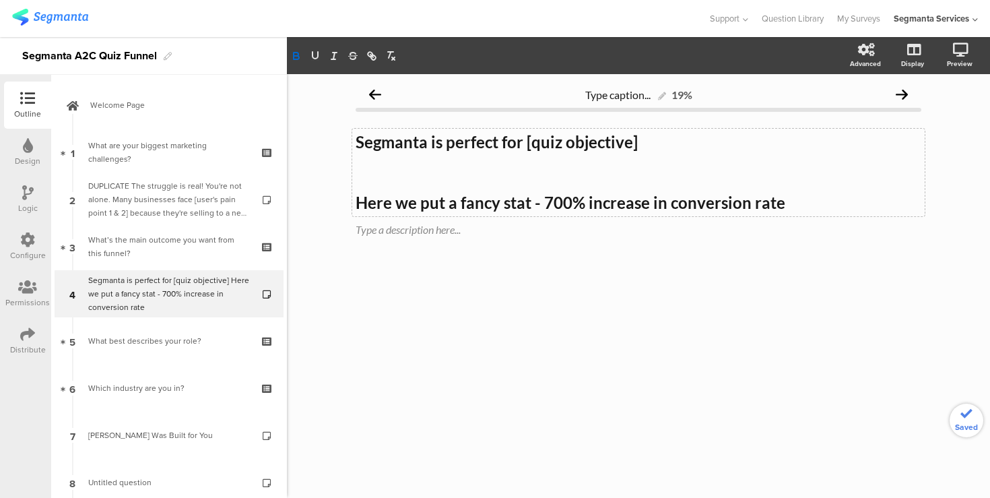
click at [311, 205] on div "Type caption... 19% Segmanta is perfect for [quiz objective] Here we put a fanc…" at bounding box center [638, 286] width 703 height 424
click at [532, 202] on div "Segmanta is perfect for [quiz objective] Here we put a fancy stat - 700% increa…" at bounding box center [638, 173] width 573 height 88
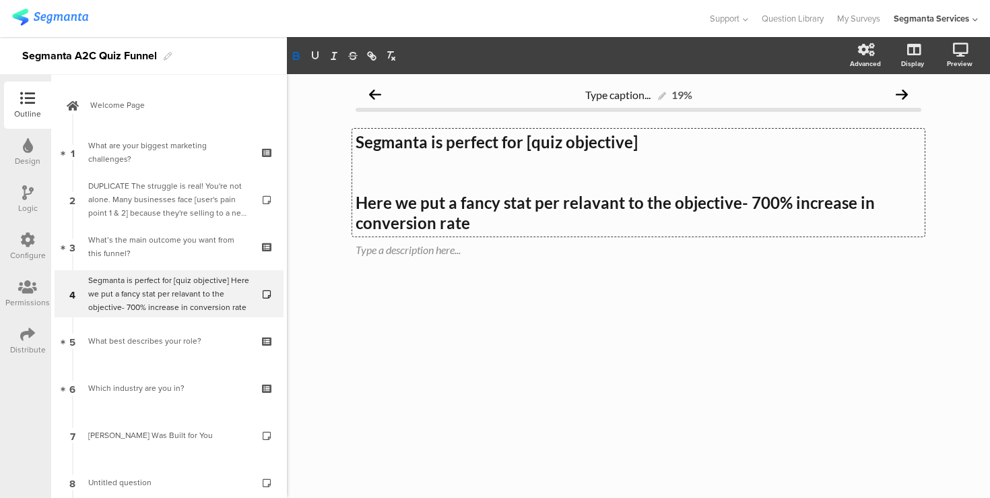
click at [589, 207] on strong "Here we put a fancy stat per relavant to the objective- 700% increase in conver…" at bounding box center [617, 213] width 523 height 40
click at [583, 356] on div "Type caption... 19% Segmanta is perfect for [quiz objective] Here we put a fanc…" at bounding box center [638, 286] width 703 height 424
click at [956, 167] on div "Type caption... 19% Segmanta is perfect for [quiz objective] Here we put a fanc…" at bounding box center [638, 286] width 703 height 424
